Goal: Check status: Check status

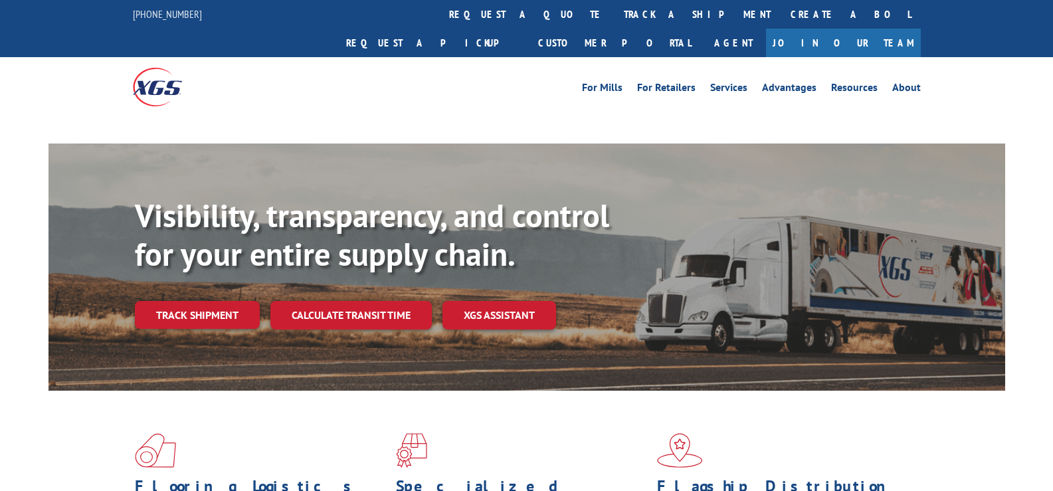
click at [614, 11] on link "track a shipment" at bounding box center [697, 14] width 167 height 29
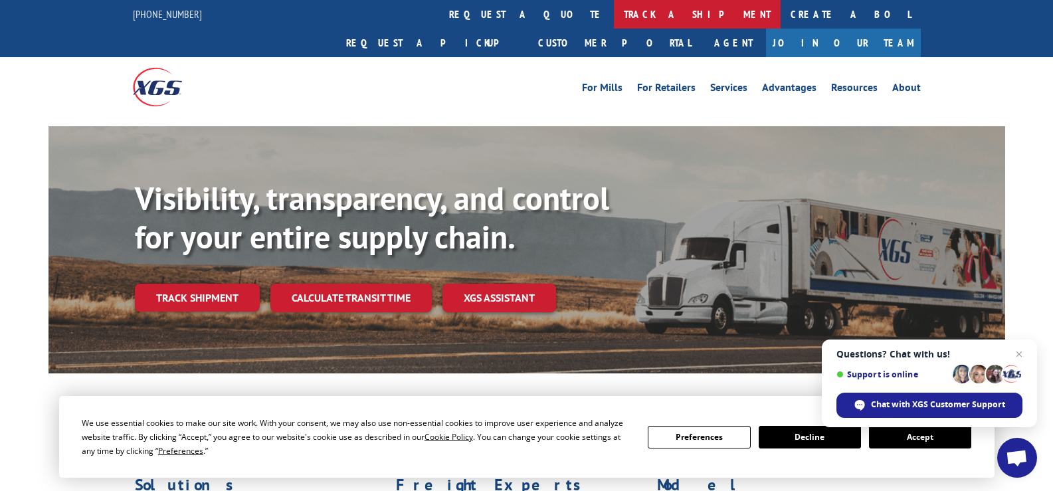
click at [614, 16] on link "track a shipment" at bounding box center [697, 14] width 167 height 29
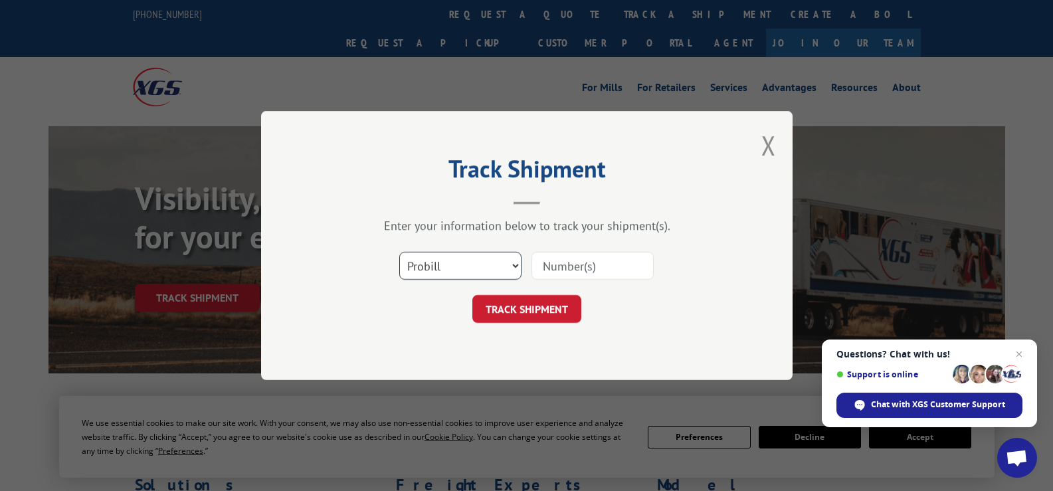
click at [471, 252] on select "Select category... Probill BOL PO" at bounding box center [460, 266] width 122 height 28
select select "po"
click at [399, 252] on select "Select category... Probill BOL PO" at bounding box center [460, 266] width 122 height 28
click at [603, 267] on input at bounding box center [593, 266] width 122 height 28
paste input "41438456"
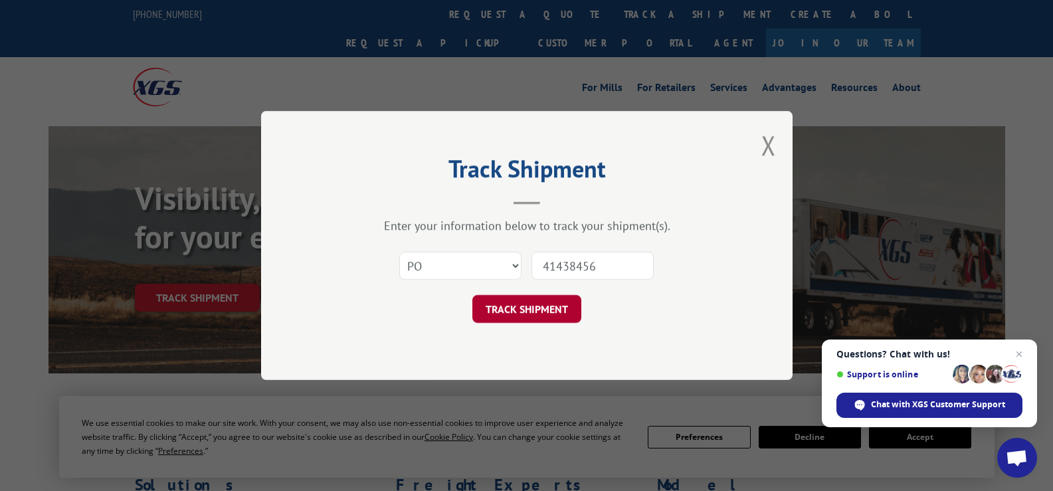
type input "41438456"
click at [541, 302] on button "TRACK SHIPMENT" at bounding box center [527, 309] width 109 height 28
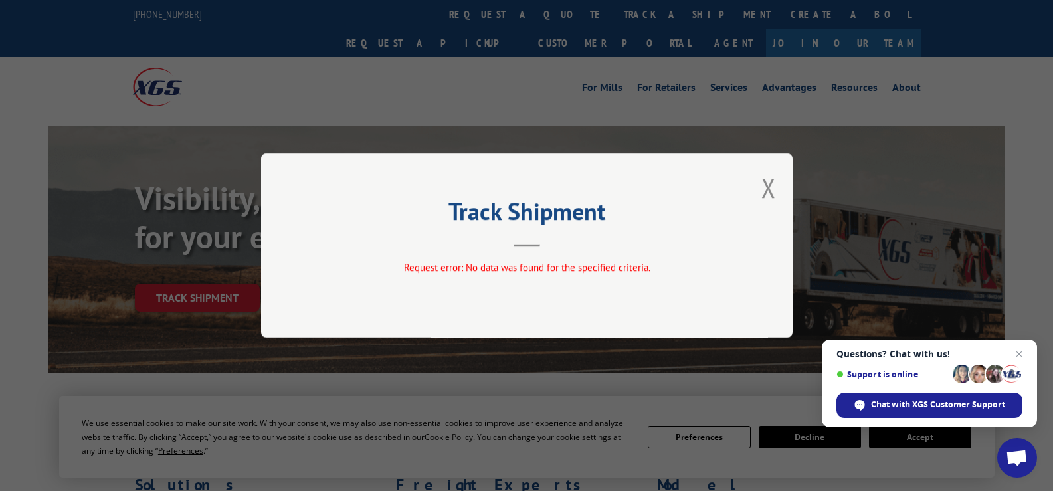
click at [776, 187] on div "Track Shipment Request error: No data was found for the specified criteria." at bounding box center [527, 246] width 532 height 184
